Goal: Navigation & Orientation: Find specific page/section

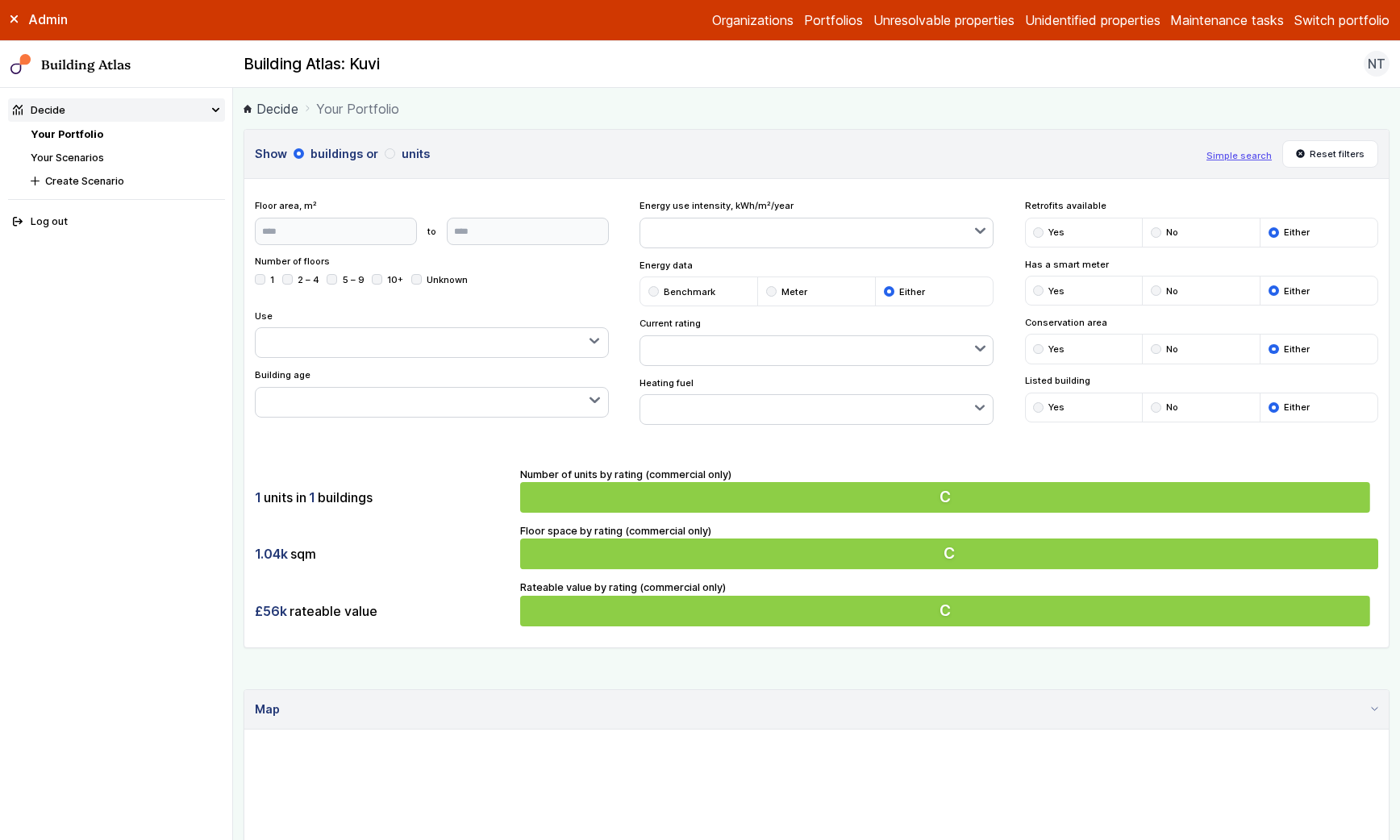
click at [815, 20] on link "Portfolios" at bounding box center [833, 19] width 59 height 19
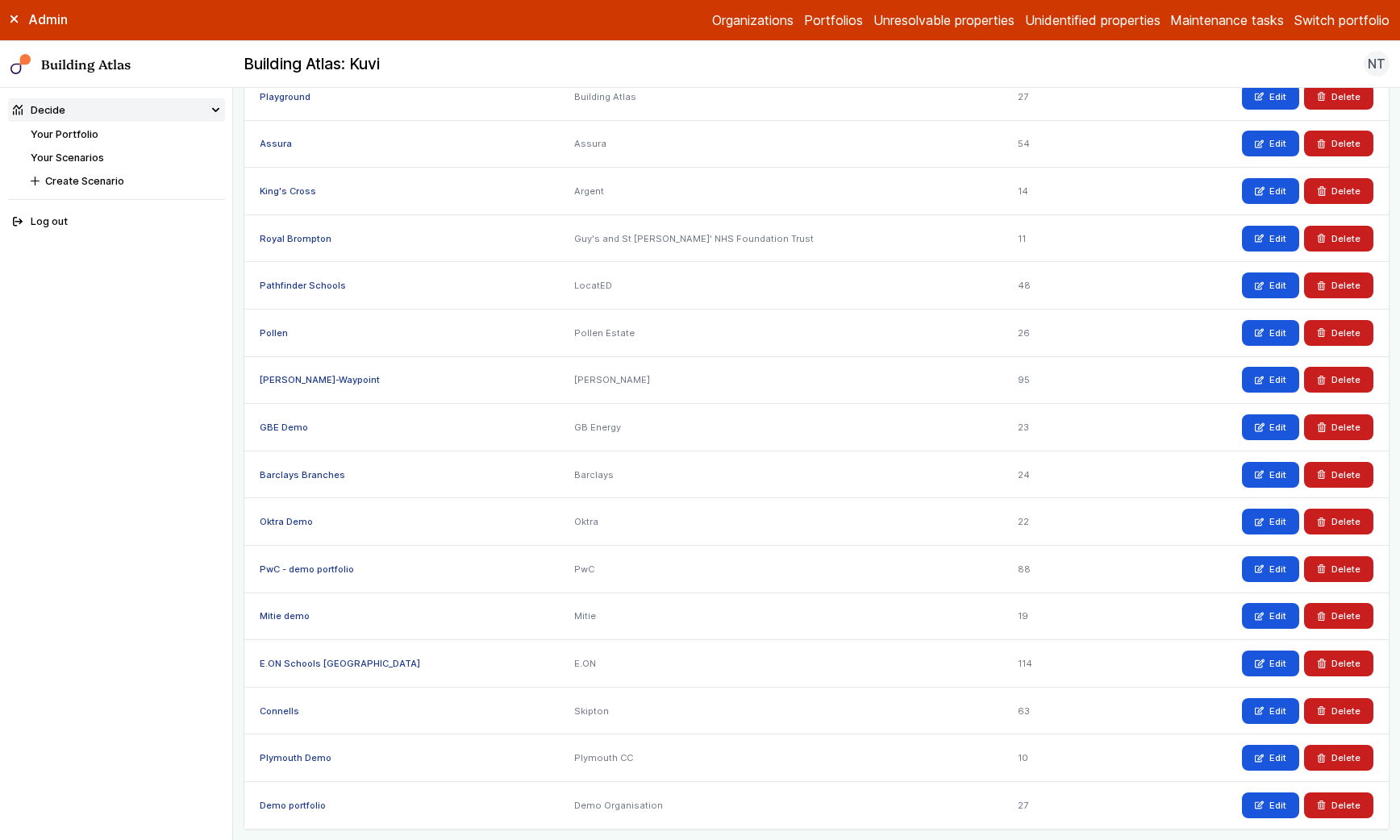
scroll to position [965, 0]
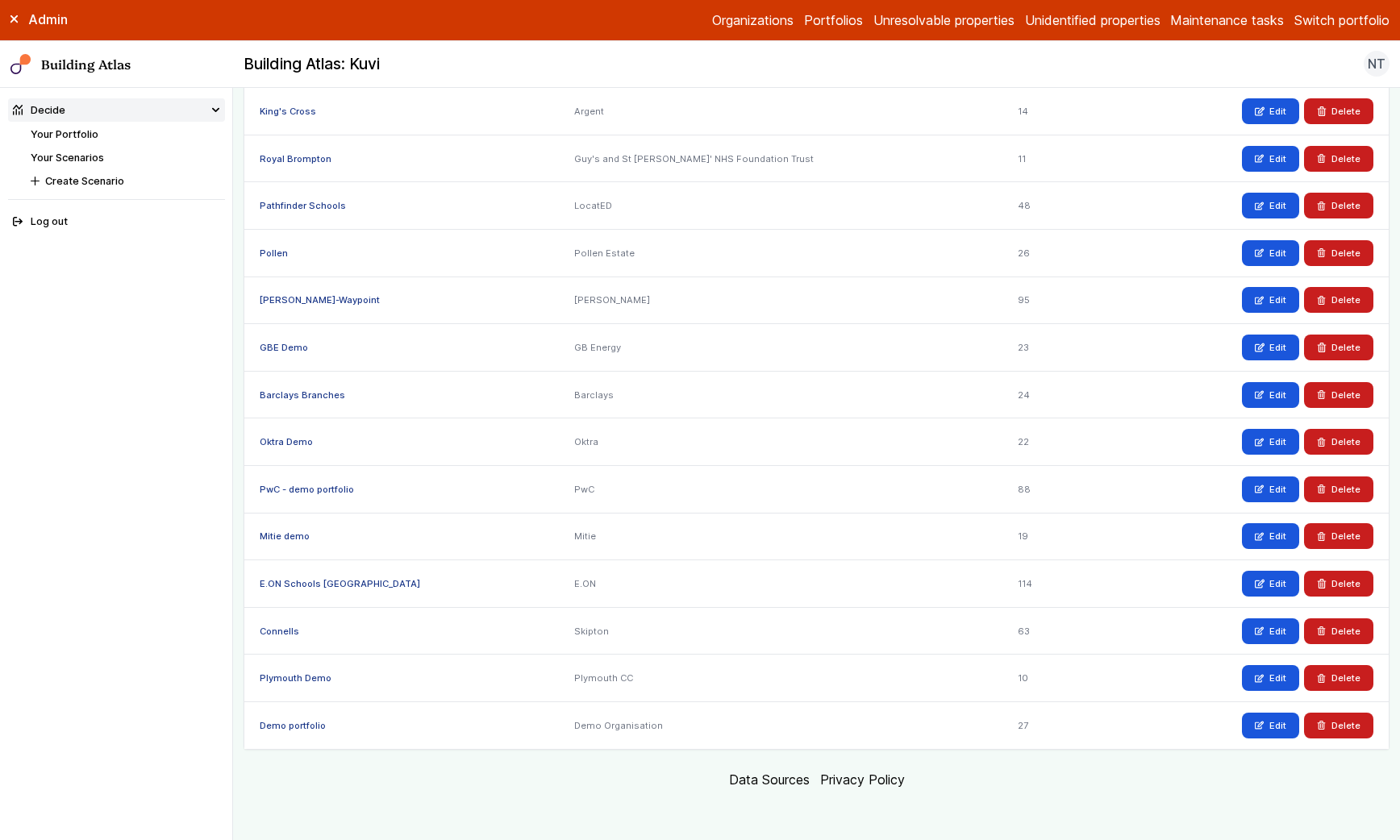
click at [0, 0] on link "Building Atlas" at bounding box center [0, 0] width 0 height 0
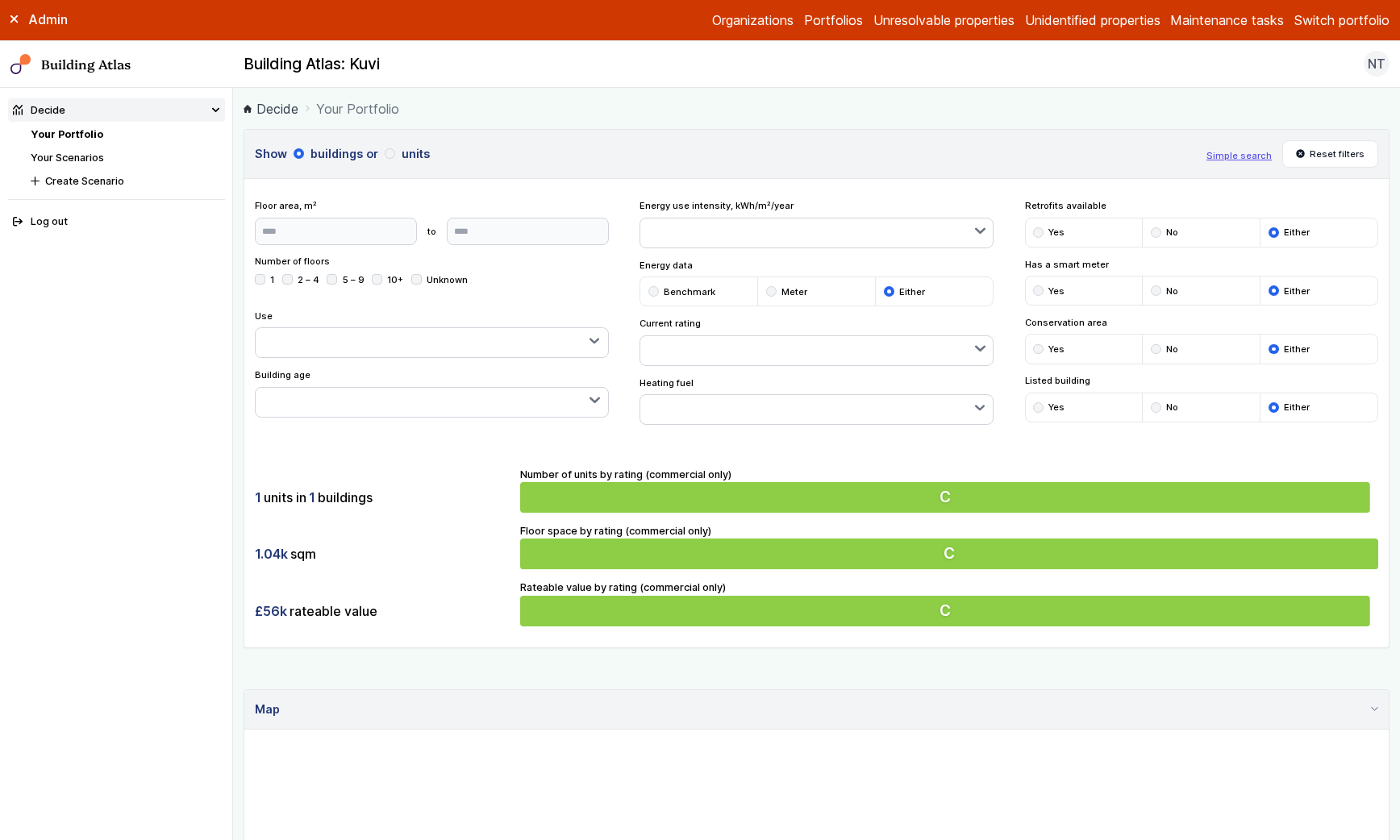
click at [1339, 14] on button "Switch portfolio" at bounding box center [1341, 19] width 95 height 19
click at [0, 0] on button "Plymouth Demo" at bounding box center [0, 0] width 0 height 0
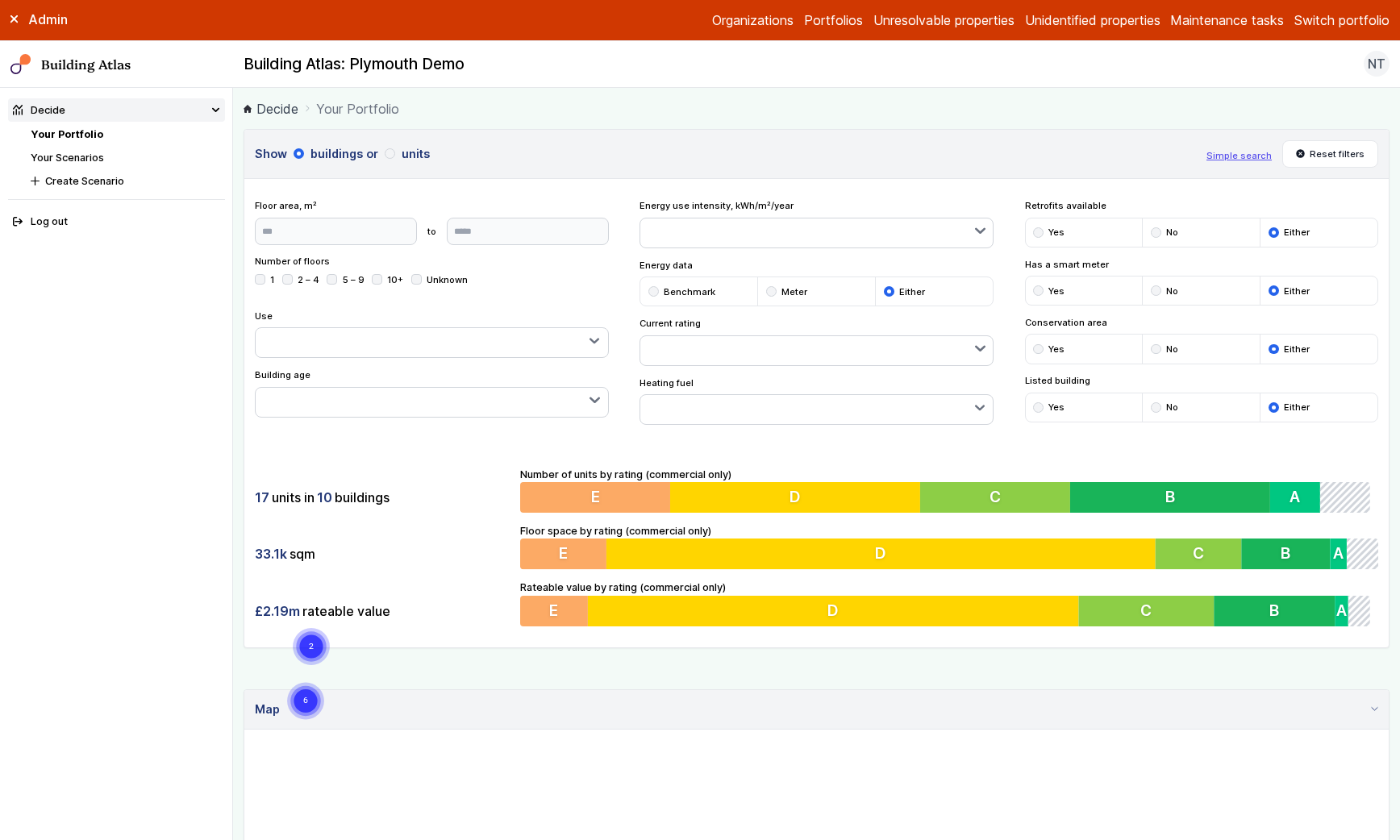
click at [752, 145] on h3 "Show buildings or units" at bounding box center [725, 154] width 941 height 18
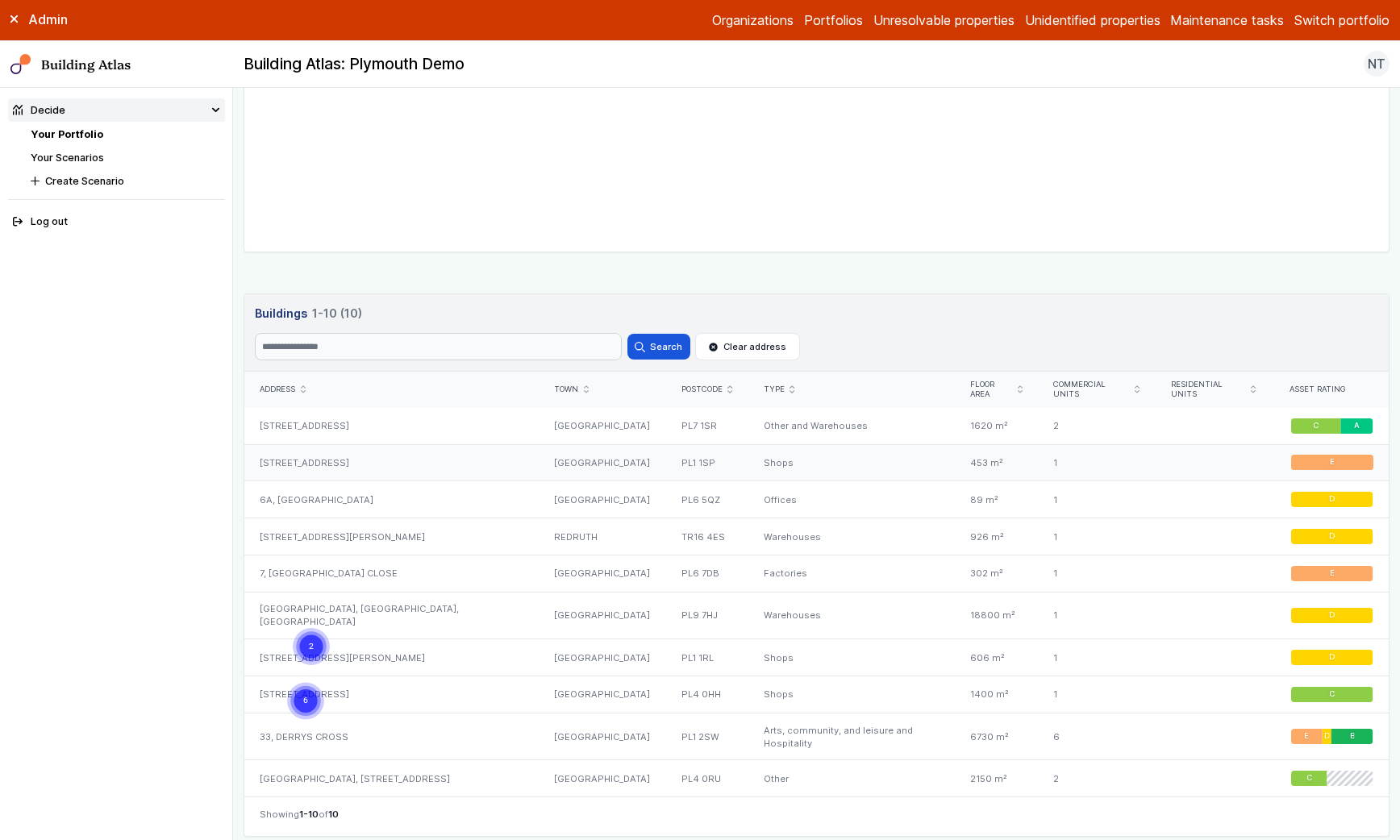
scroll to position [783, 0]
